Goal: Task Accomplishment & Management: Manage account settings

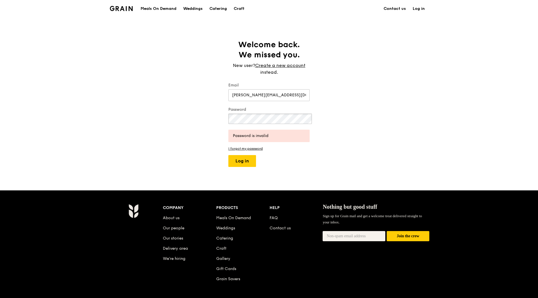
click at [170, 102] on div "Welcome back. We missed you. New user? Create a new account instead. Email [PER…" at bounding box center [269, 104] width 538 height 128
click at [228, 155] on button "Log in" at bounding box center [242, 161] width 28 height 12
drag, startPoint x: 262, startPoint y: 71, endPoint x: 132, endPoint y: 81, distance: 131.0
click at [132, 81] on div "Welcome back. We missed you. New user? Create a new account instead. Email [PER…" at bounding box center [269, 104] width 538 height 128
click at [228, 155] on button "Log in" at bounding box center [242, 161] width 28 height 12
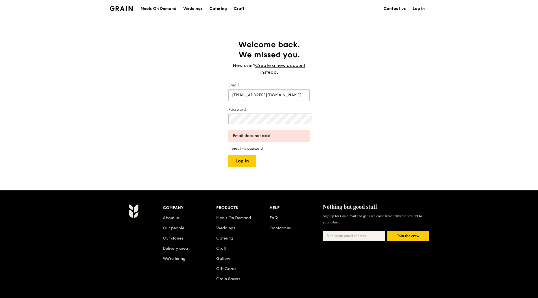
drag, startPoint x: 275, startPoint y: 74, endPoint x: 142, endPoint y: 101, distance: 135.7
click at [142, 101] on div "Welcome back. We missed you. New user? Create a new account instead. Email [EMA…" at bounding box center [269, 104] width 538 height 128
type input "[PERSON_NAME][EMAIL_ADDRESS][DOMAIN_NAME]"
click at [165, 96] on div "Welcome back. We missed you. New user? Create a new account instead. Email [PER…" at bounding box center [269, 104] width 538 height 128
click at [228, 155] on button "Log in" at bounding box center [242, 161] width 28 height 12
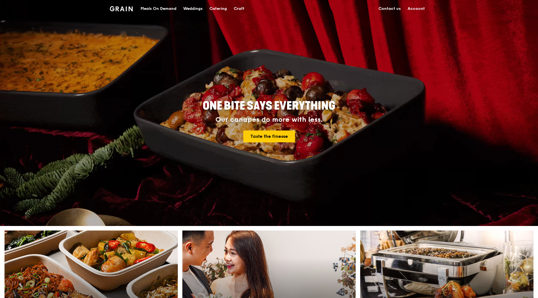
click at [404, 9] on link "Account" at bounding box center [416, 8] width 24 height 17
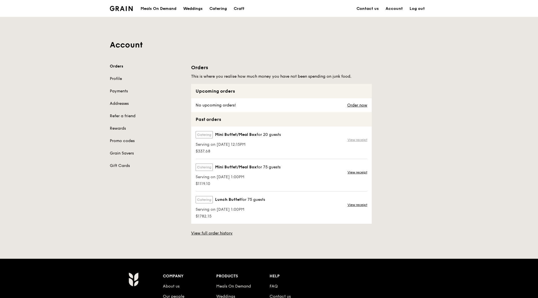
click at [367, 137] on link "View receipt" at bounding box center [357, 139] width 20 height 5
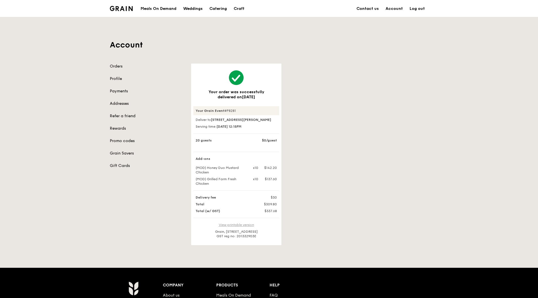
drag, startPoint x: 247, startPoint y: 132, endPoint x: 257, endPoint y: 167, distance: 36.4
click at [257, 167] on div "Your order was successfully delivered on [DATE] Your Grain Event #P8281 Deliver…" at bounding box center [236, 154] width 86 height 168
click at [254, 223] on link "View printable version" at bounding box center [236, 225] width 35 height 4
click at [319, 137] on div "Your order was successfully delivered on [DATE] Your Grain Event #P8281 Deliver…" at bounding box center [310, 153] width 244 height 181
click at [159, 88] on link "Payments" at bounding box center [147, 91] width 75 height 6
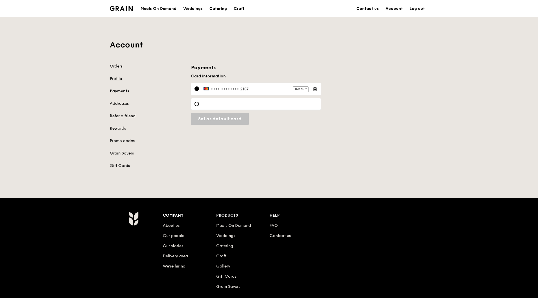
click at [161, 76] on link "Profile" at bounding box center [147, 79] width 75 height 6
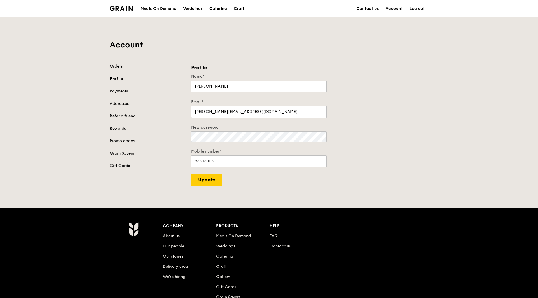
click at [158, 63] on link "Orders" at bounding box center [147, 66] width 75 height 6
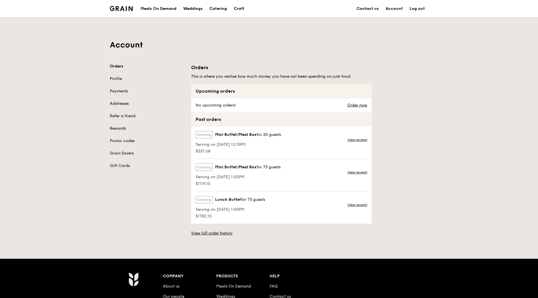
click at [295, 126] on div "Catering Mini Buffet/Meal Box for 20 guests Serving on [DATE] 12:15PM $337.68 V…" at bounding box center [281, 142] width 181 height 32
click at [255, 132] on span "Mini Buffet/Meal Box" at bounding box center [235, 135] width 41 height 6
click at [348, 126] on div "Catering Mini Buffet/Meal Box for 20 guests Serving on [DATE] 12:15PM $337.68 V…" at bounding box center [281, 142] width 181 height 32
click at [367, 137] on link "View receipt" at bounding box center [357, 139] width 20 height 5
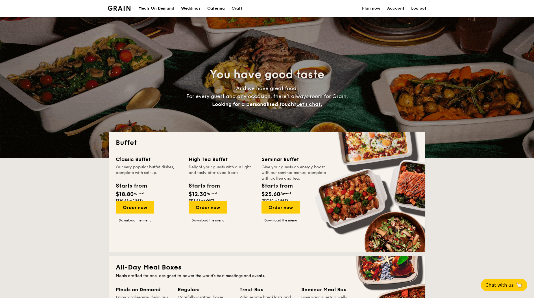
select select
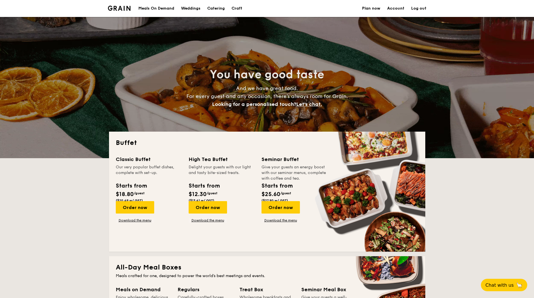
click at [387, 9] on link "Account" at bounding box center [395, 8] width 17 height 17
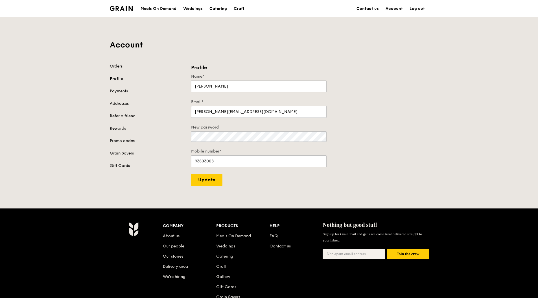
click at [154, 63] on link "Orders" at bounding box center [147, 66] width 75 height 6
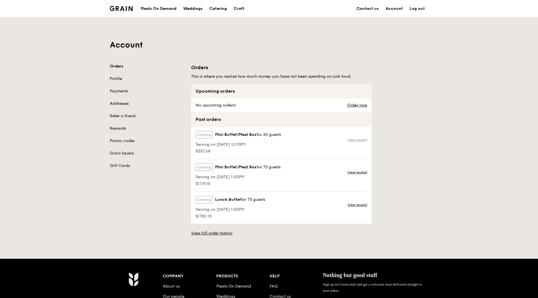
click at [367, 137] on link "View receipt" at bounding box center [357, 139] width 20 height 5
